Goal: Find specific page/section: Find specific page/section

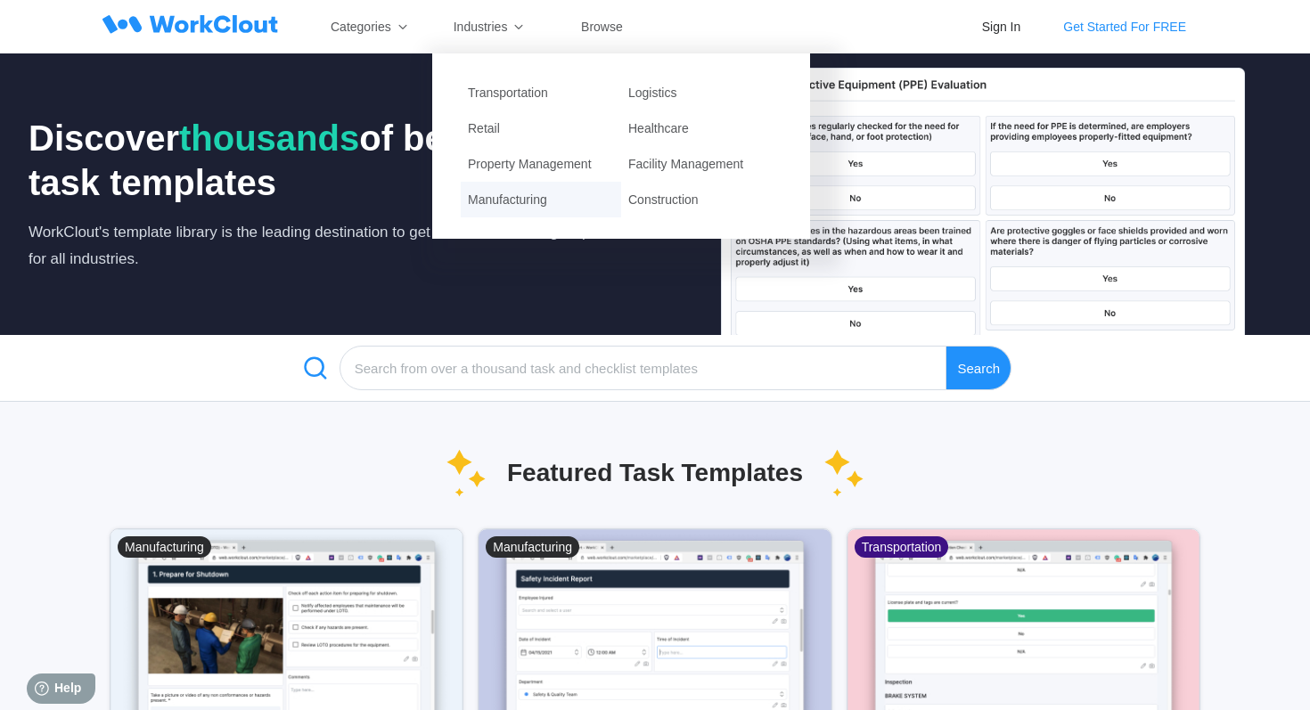
click at [507, 202] on div "Manufacturing" at bounding box center [541, 200] width 160 height 36
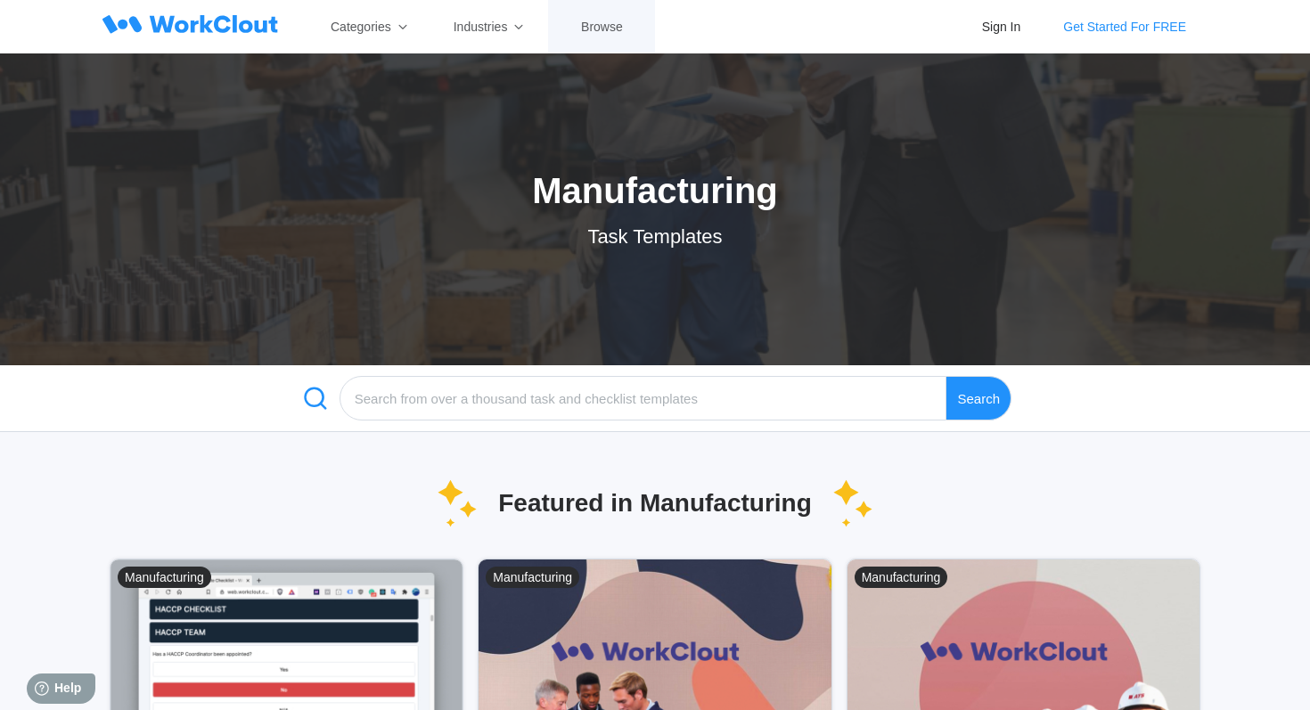
click at [610, 38] on div "Browse" at bounding box center [601, 26] width 107 height 53
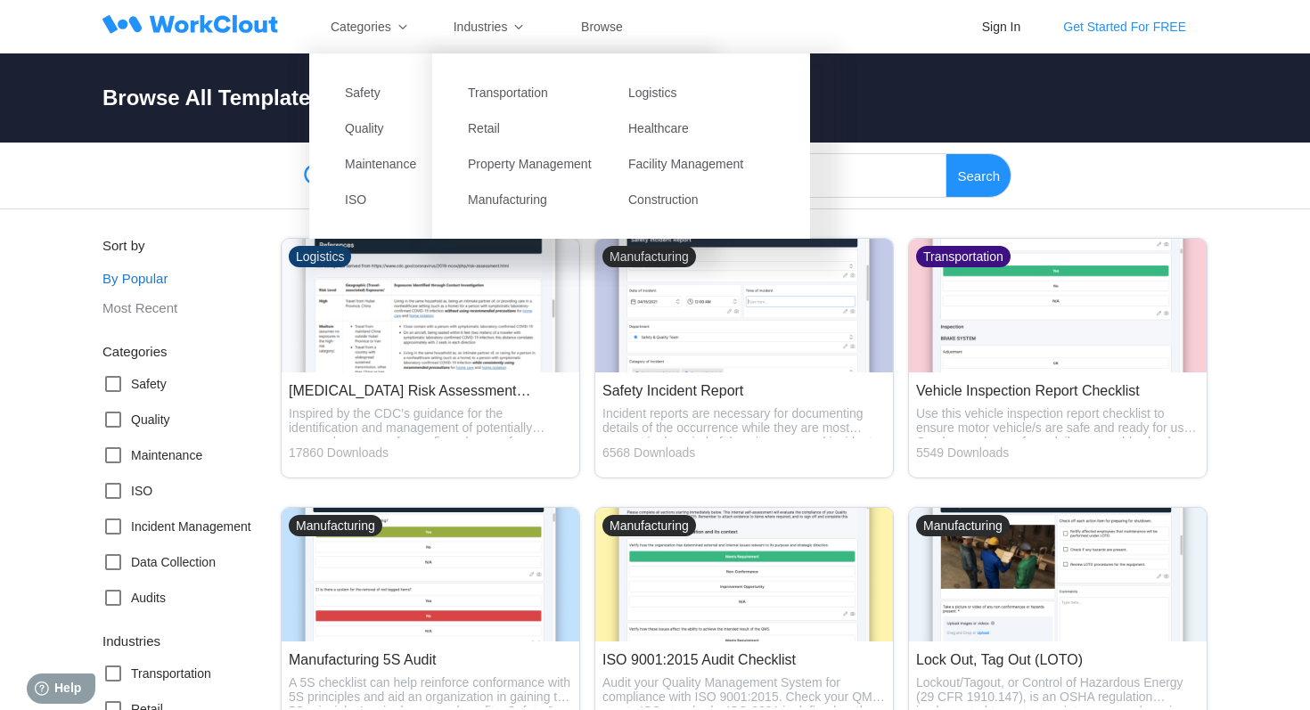
click at [244, 21] on icon at bounding box center [214, 24] width 129 height 18
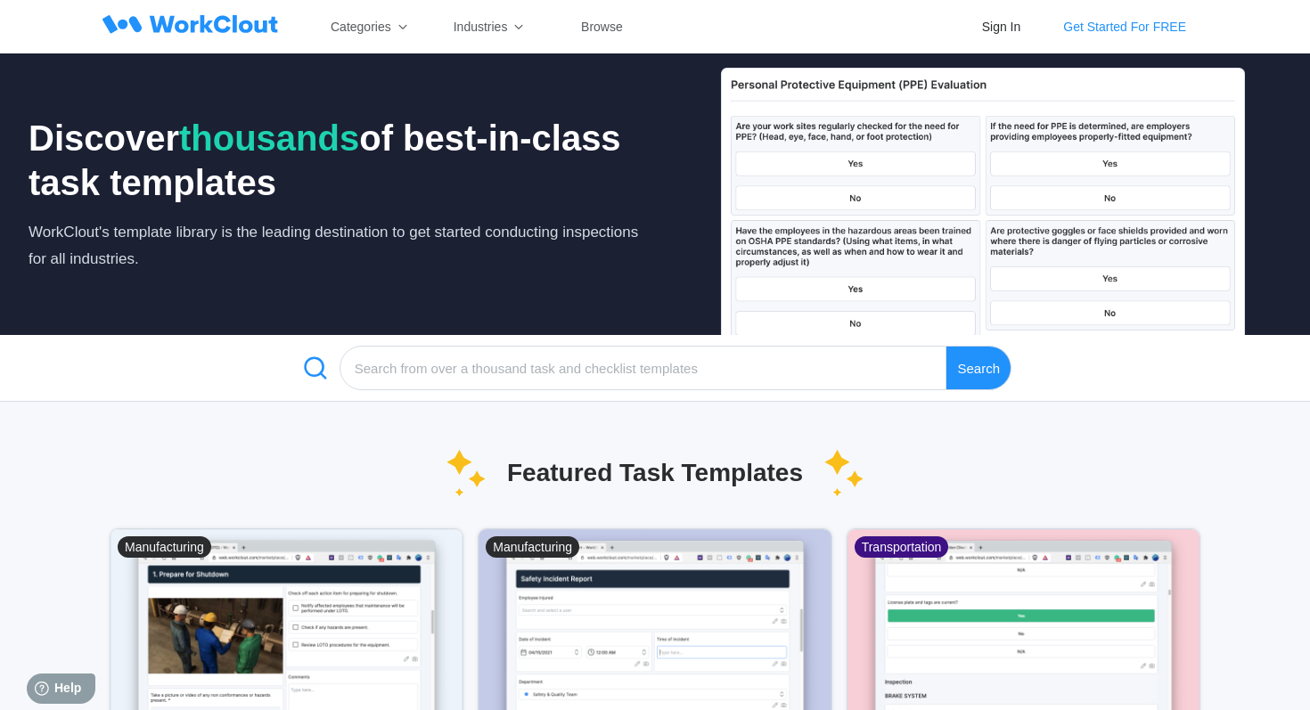
click at [174, 18] on icon at bounding box center [214, 24] width 129 height 18
click at [113, 364] on div "Search" at bounding box center [655, 368] width 1310 height 67
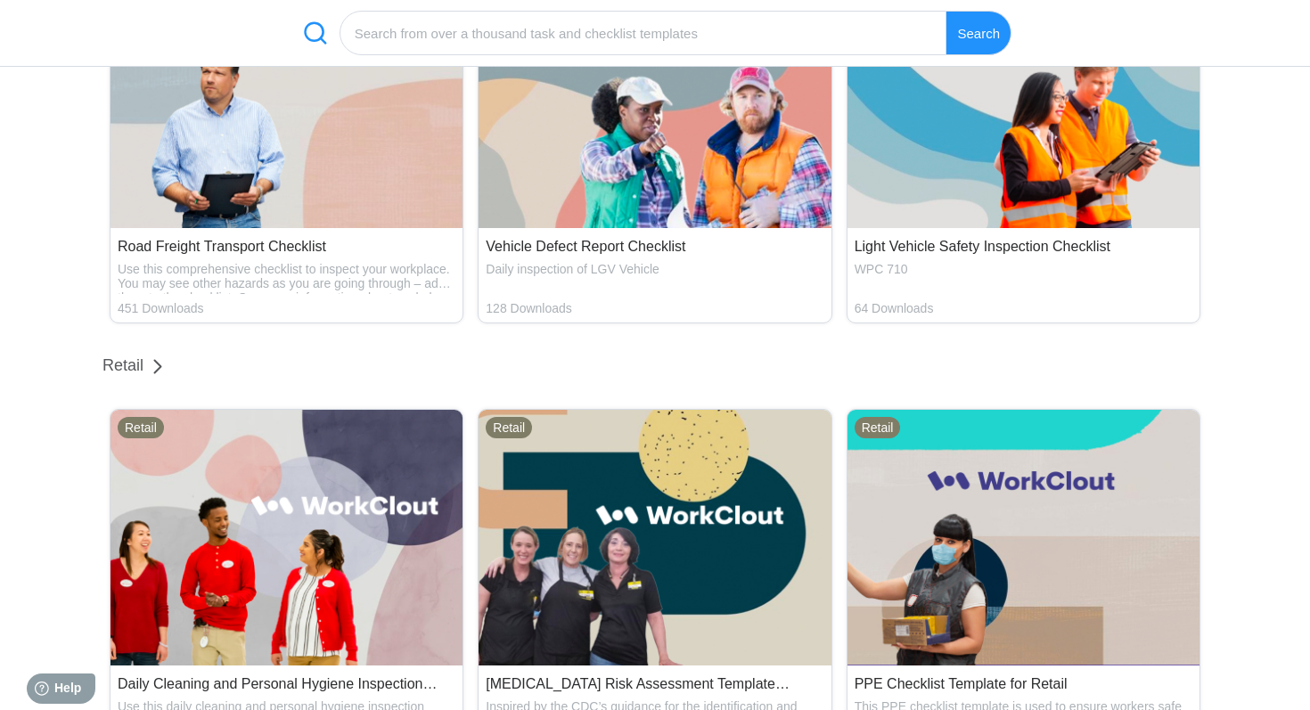
scroll to position [4100, 0]
